Goal: Navigation & Orientation: Go to known website

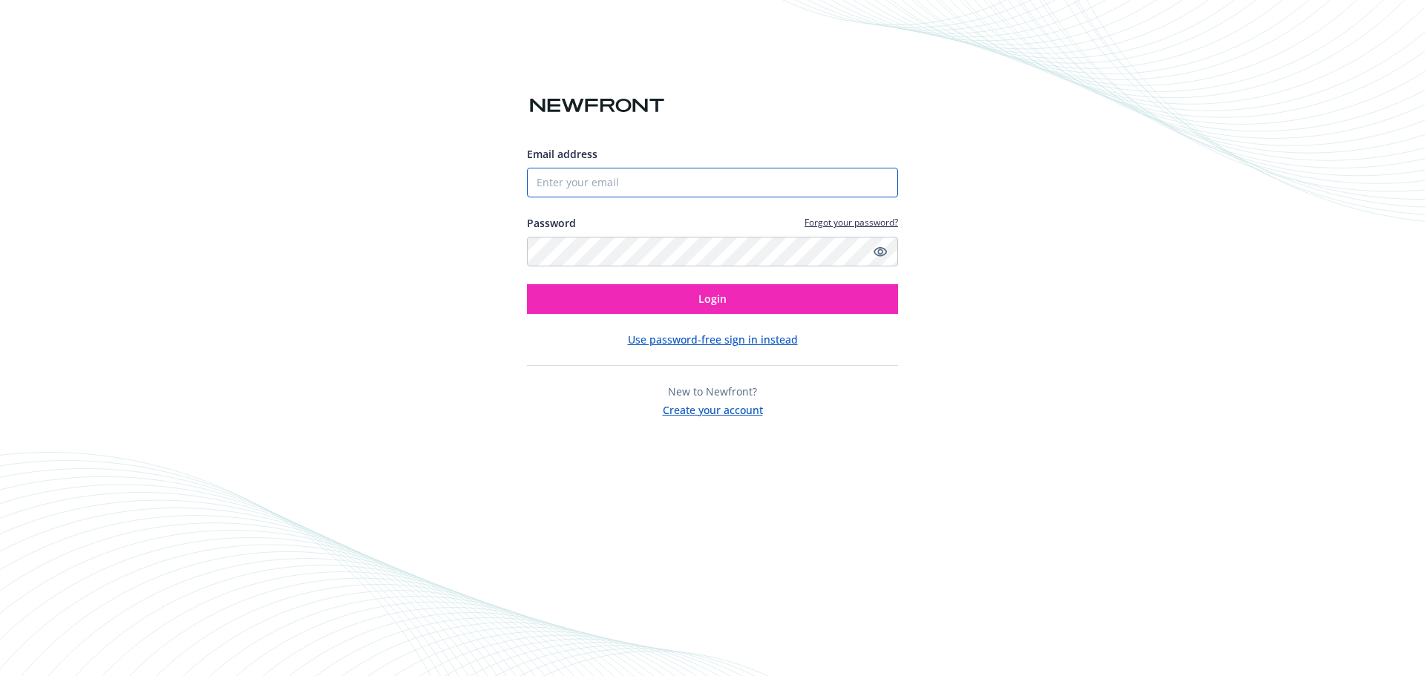
click at [704, 187] on input "Email address" at bounding box center [712, 183] width 371 height 30
click at [0, 676] on com-1password-button at bounding box center [0, 676] width 0 height 0
type input "[EMAIL_ADDRESS][DOMAIN_NAME]"
